Goal: Navigation & Orientation: Find specific page/section

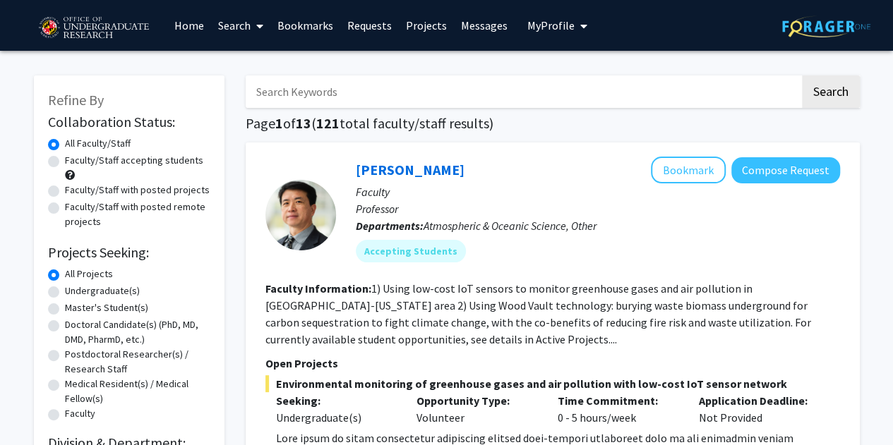
click at [461, 26] on link "Messages" at bounding box center [484, 25] width 61 height 49
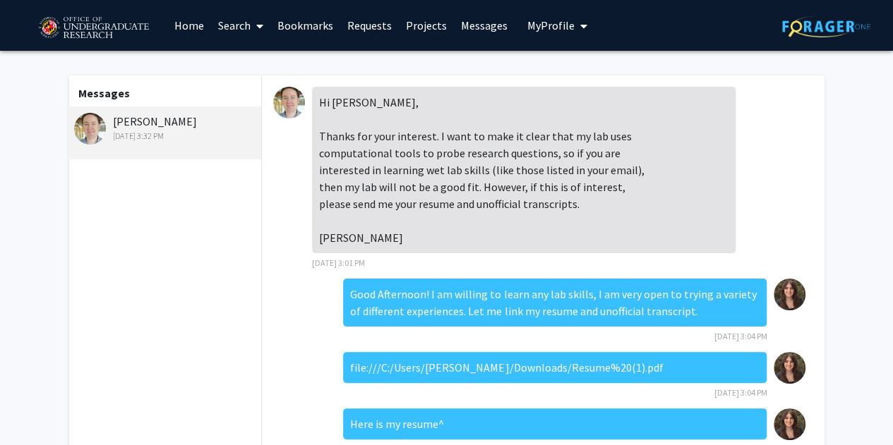
scroll to position [306, 0]
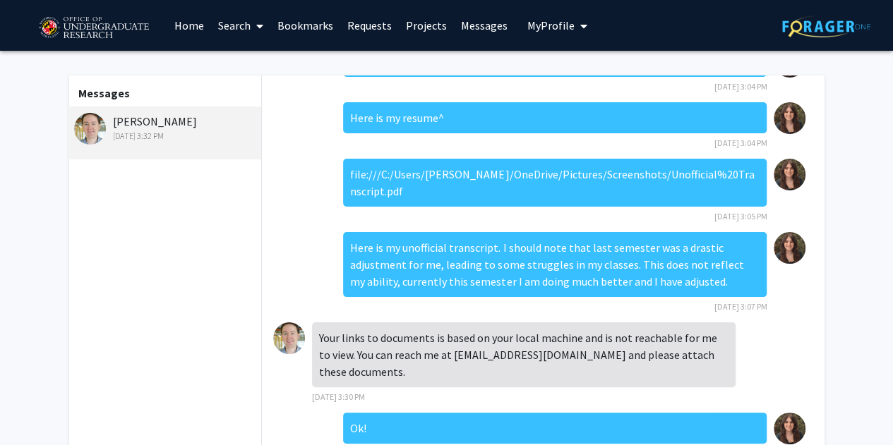
click at [160, 118] on div "[PERSON_NAME] [DATE] 3:32 PM" at bounding box center [166, 128] width 184 height 30
click at [87, 128] on img at bounding box center [90, 129] width 32 height 32
click at [157, 115] on div "[PERSON_NAME] [DATE] 3:32 PM" at bounding box center [166, 128] width 184 height 30
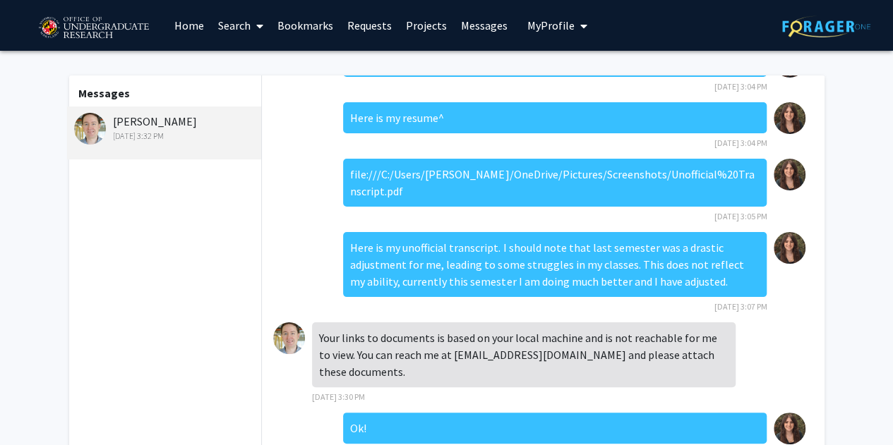
click at [306, 13] on link "Bookmarks" at bounding box center [305, 25] width 70 height 49
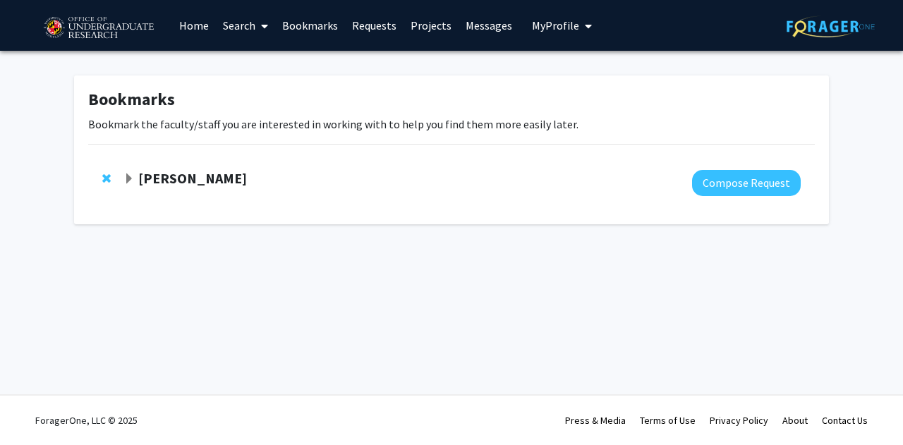
click at [188, 181] on strong "[PERSON_NAME]" at bounding box center [192, 178] width 109 height 18
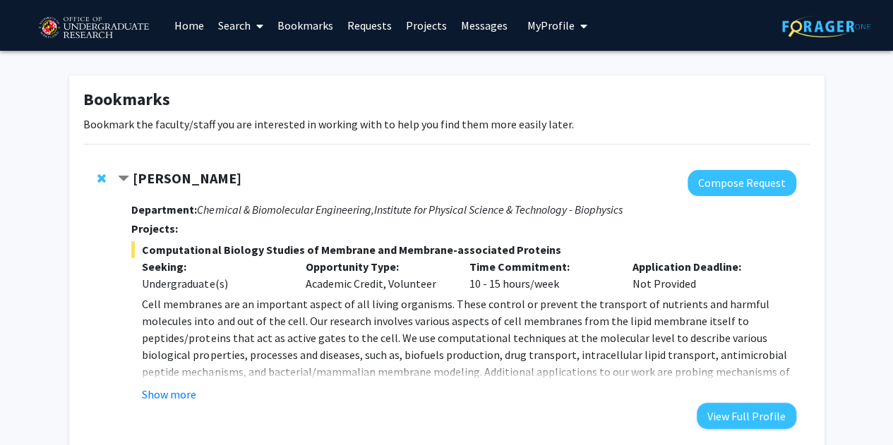
click at [237, 339] on p "Cell membranes are an important aspect of all living organisms. These control o…" at bounding box center [468, 363] width 653 height 135
click at [179, 393] on button "Show more" at bounding box center [169, 394] width 54 height 17
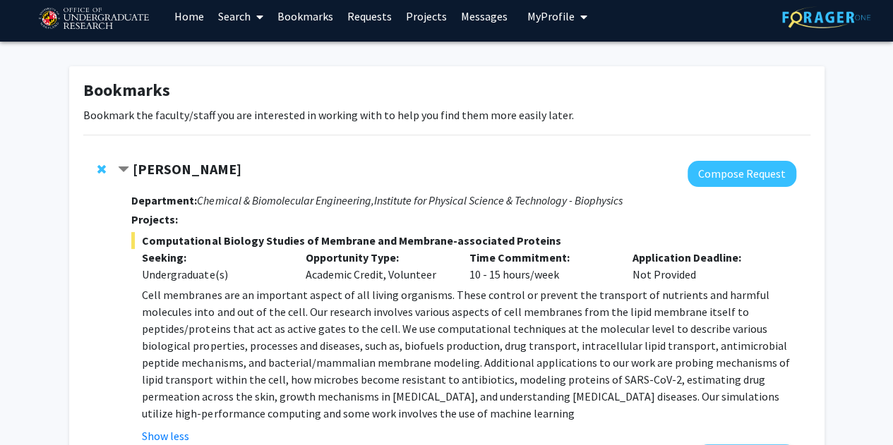
scroll to position [11, 0]
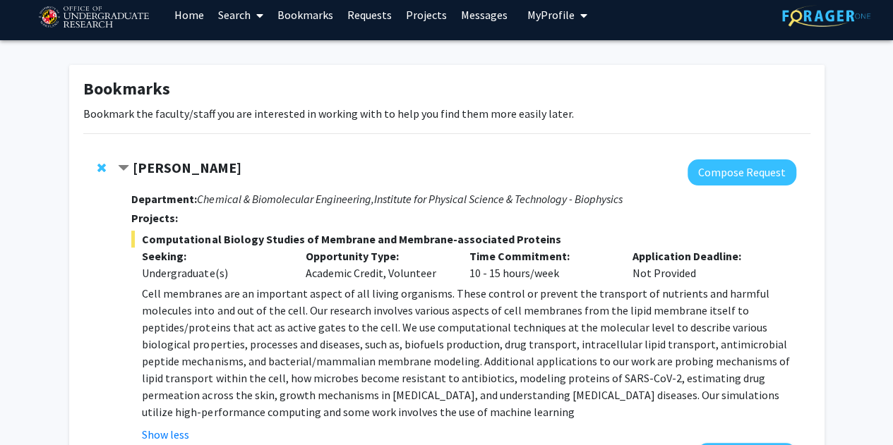
drag, startPoint x: 495, startPoint y: 405, endPoint x: 391, endPoint y: 286, distance: 158.0
click at [391, 286] on p "Cell membranes are an important aspect of all living organisms. These control o…" at bounding box center [468, 352] width 653 height 135
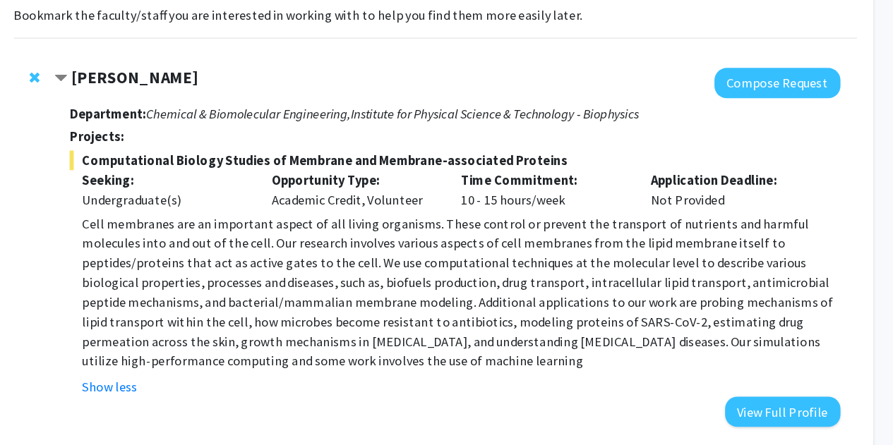
scroll to position [52, 0]
